Goal: Check status: Check status

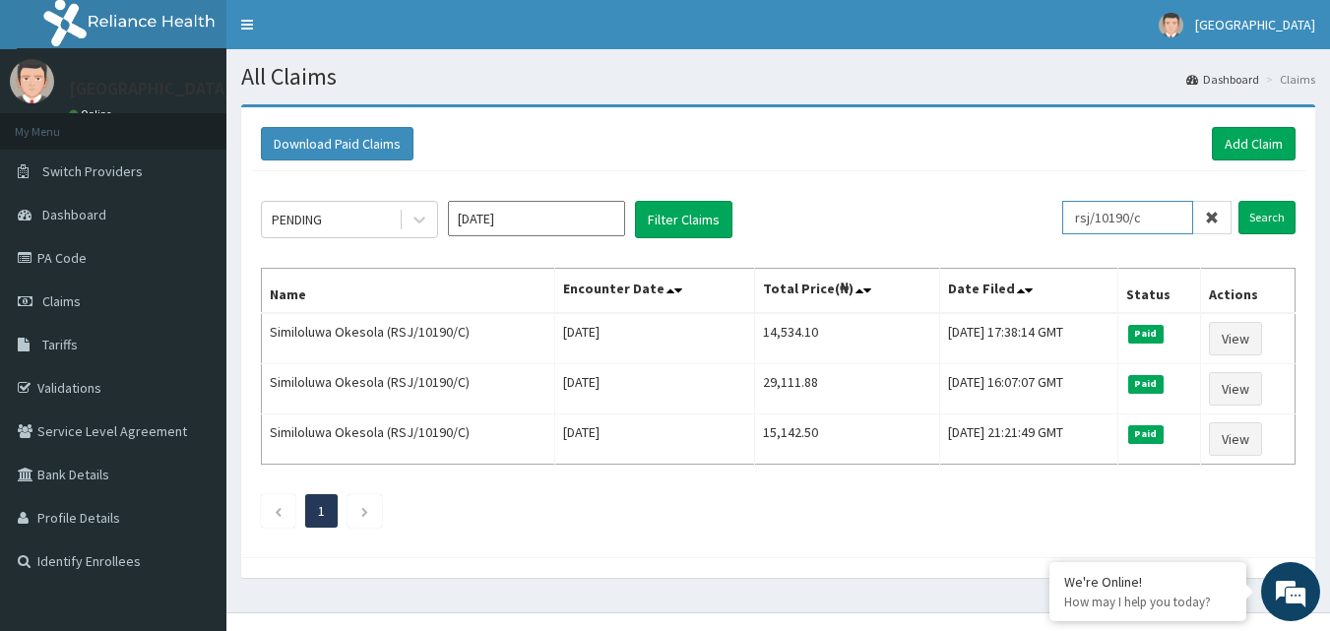
drag, startPoint x: 1165, startPoint y: 224, endPoint x: 1038, endPoint y: 220, distance: 127.1
click at [1038, 220] on div "PENDING Aug 2025 Filter Claims rsj/10190/c Search" at bounding box center [778, 219] width 1035 height 37
paste input "SSN/10156/A"
type input "SSN/10156/A"
click at [1265, 213] on input "Search" at bounding box center [1266, 217] width 57 height 33
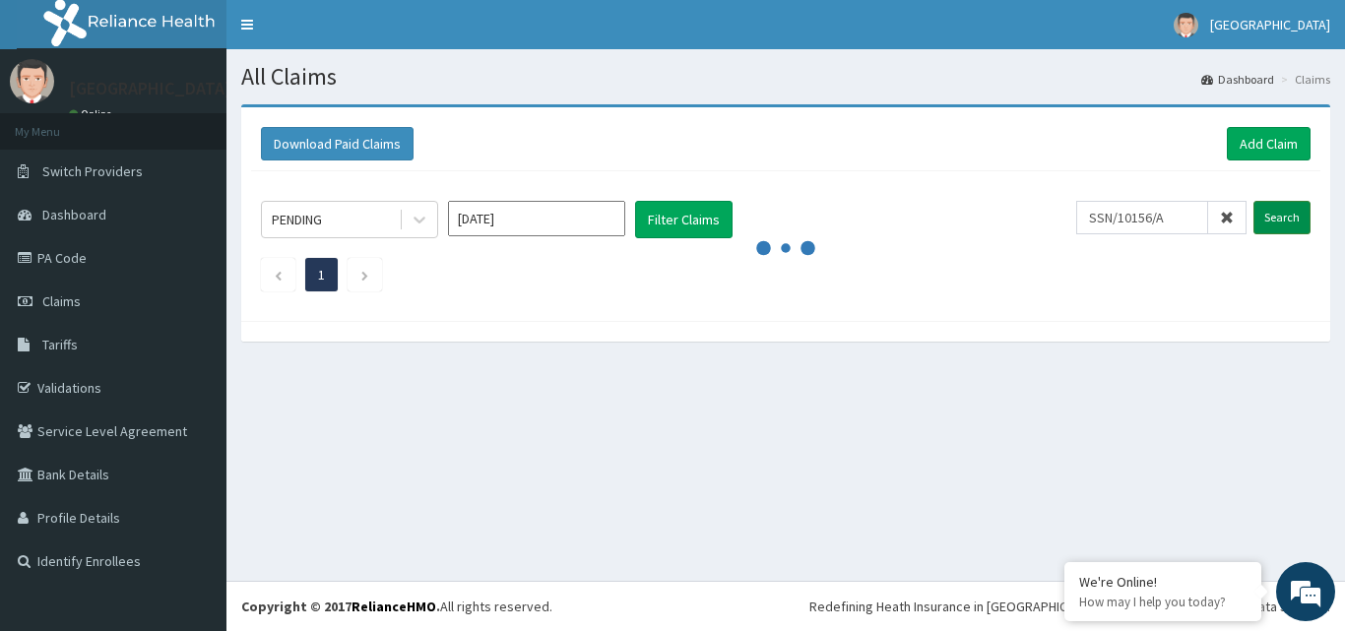
click at [1274, 220] on input "Search" at bounding box center [1281, 217] width 57 height 33
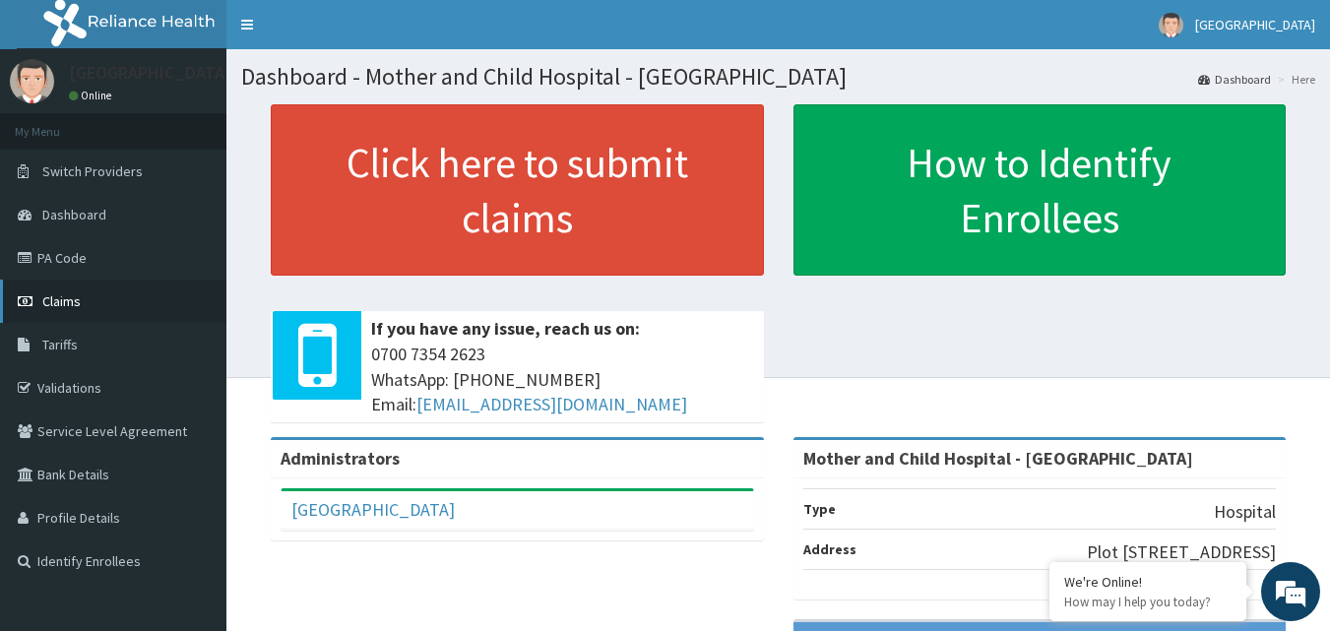
click at [56, 299] on span "Claims" at bounding box center [61, 301] width 38 height 18
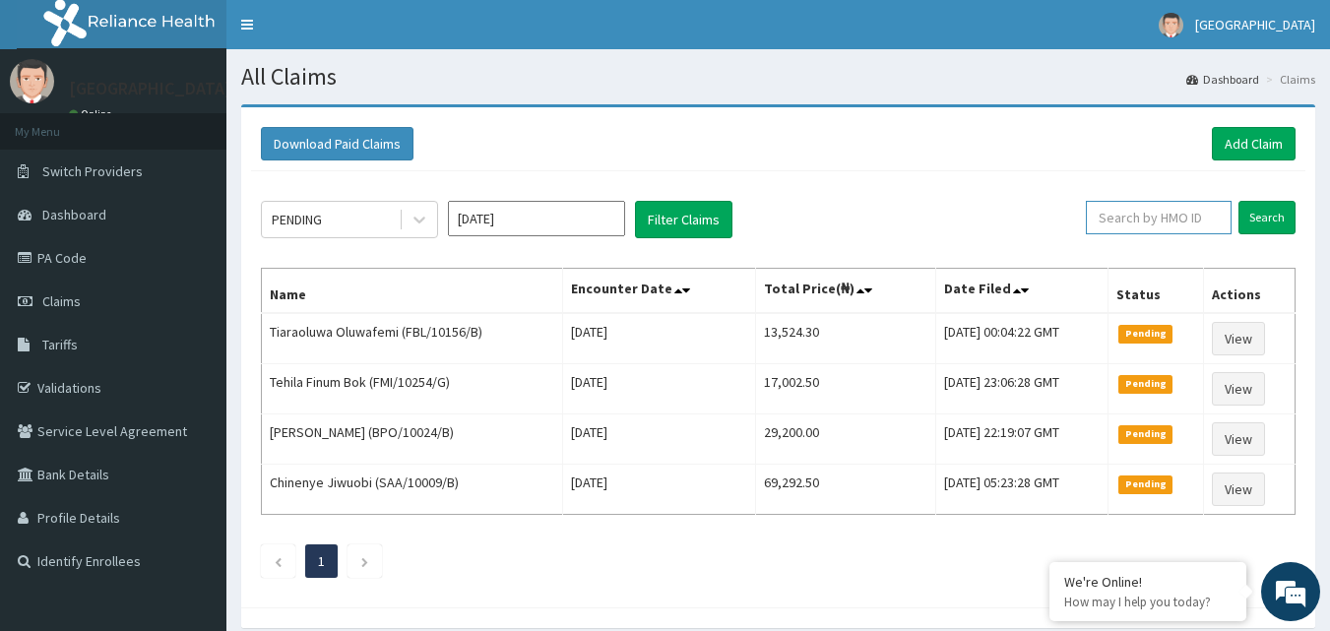
click at [1135, 220] on input "text" at bounding box center [1159, 217] width 146 height 33
click at [1262, 220] on input "Search" at bounding box center [1266, 217] width 57 height 33
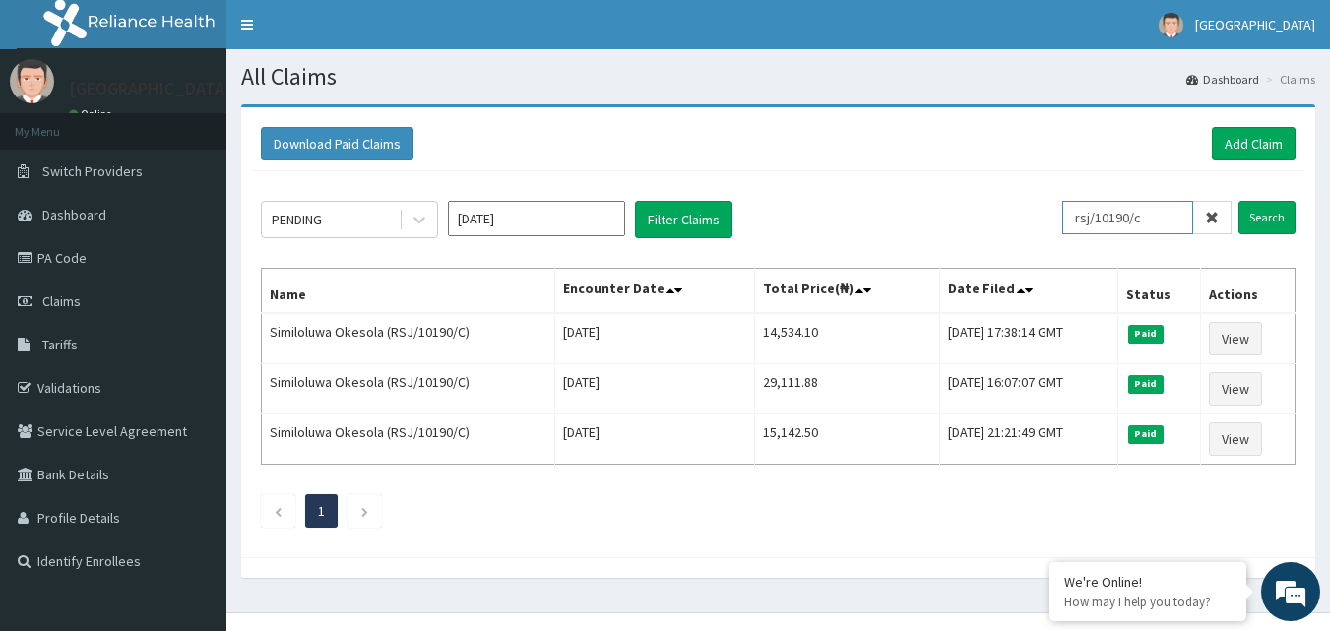
drag, startPoint x: 1164, startPoint y: 218, endPoint x: 1075, endPoint y: 228, distance: 89.3
click at [1075, 228] on input "rsj/10190/c" at bounding box center [1127, 217] width 131 height 33
click at [1178, 175] on div "PENDING [DATE] Filter Claims rsj/10190/c Search Name Encounter Date Total Price…" at bounding box center [778, 359] width 1054 height 376
click at [1166, 209] on input "rsj/10190/c" at bounding box center [1127, 217] width 131 height 33
type input "rsj/10045/a"
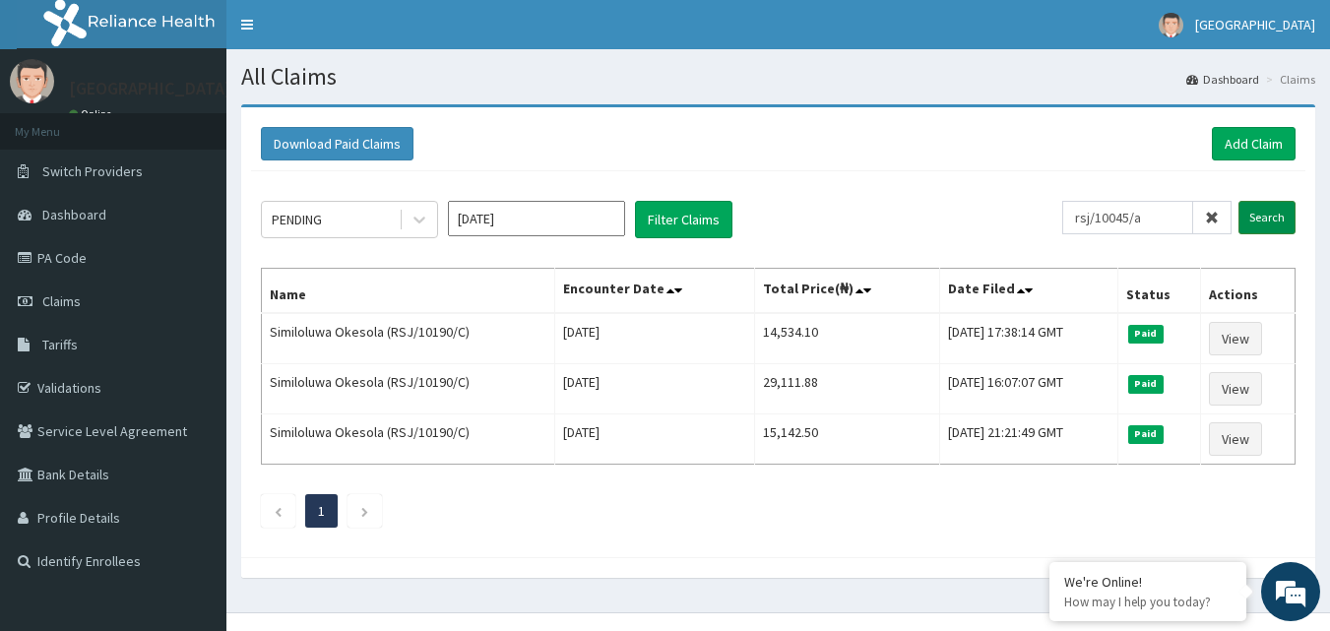
click at [1270, 218] on input "Search" at bounding box center [1266, 217] width 57 height 33
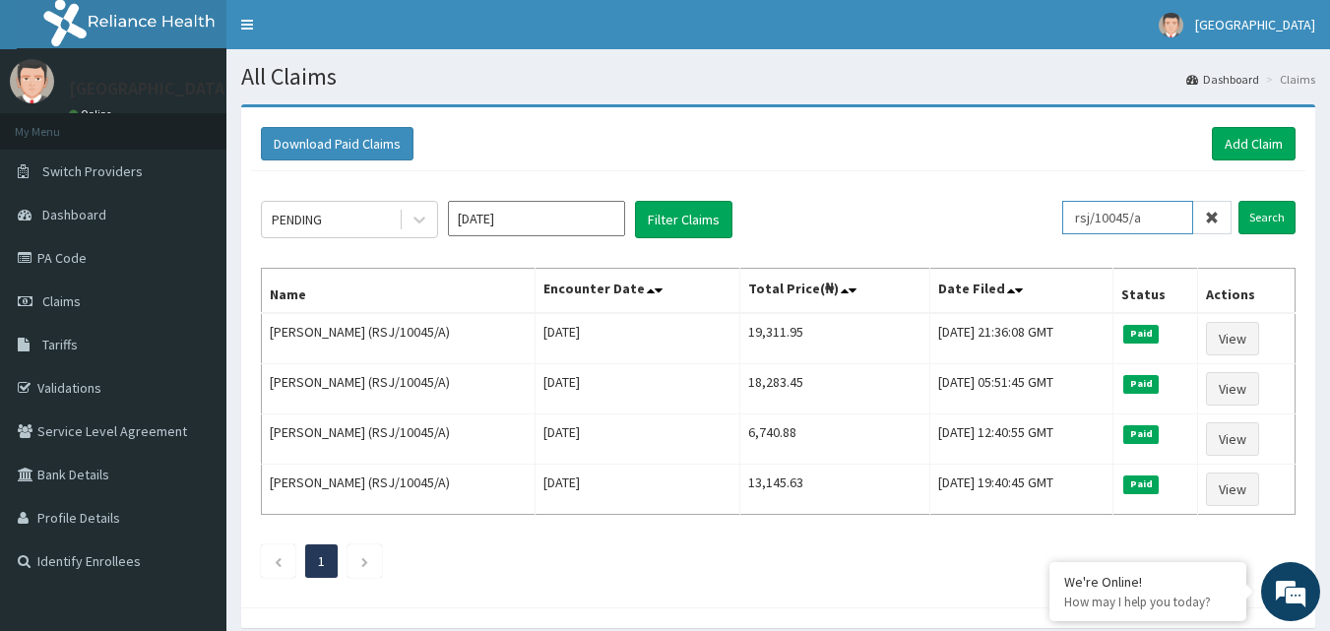
drag, startPoint x: 1159, startPoint y: 218, endPoint x: 1083, endPoint y: 218, distance: 75.8
click at [1083, 218] on input "rsj/10045/a" at bounding box center [1127, 217] width 131 height 33
type input "saa/10009/b"
click at [1256, 218] on input "Search" at bounding box center [1266, 217] width 57 height 33
